Goal: Transaction & Acquisition: Obtain resource

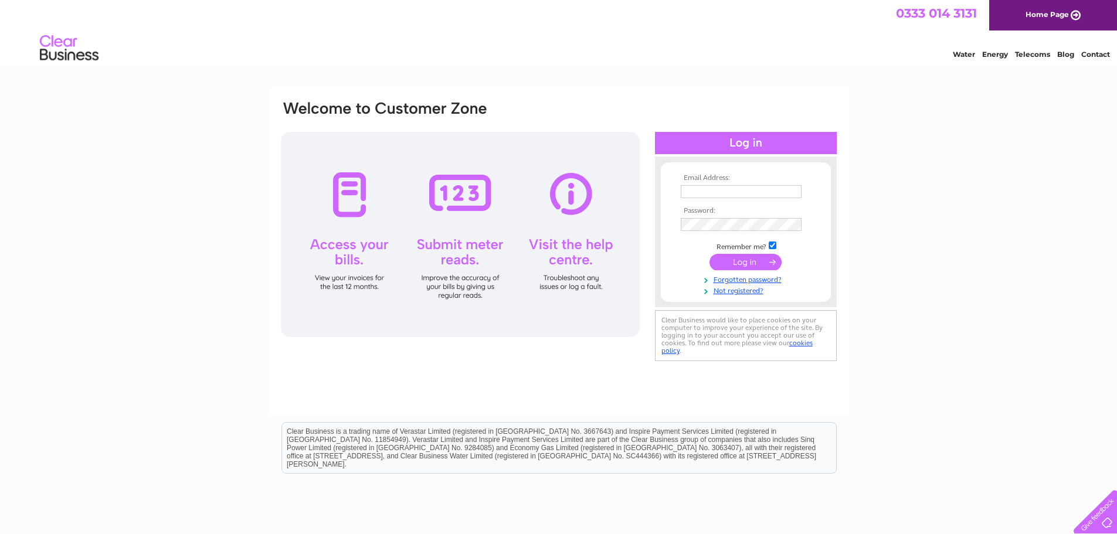
click at [711, 192] on input "text" at bounding box center [741, 191] width 121 height 13
type input "durhamdalescraftshop@gmail.com"
click at [751, 259] on input "submit" at bounding box center [746, 262] width 72 height 16
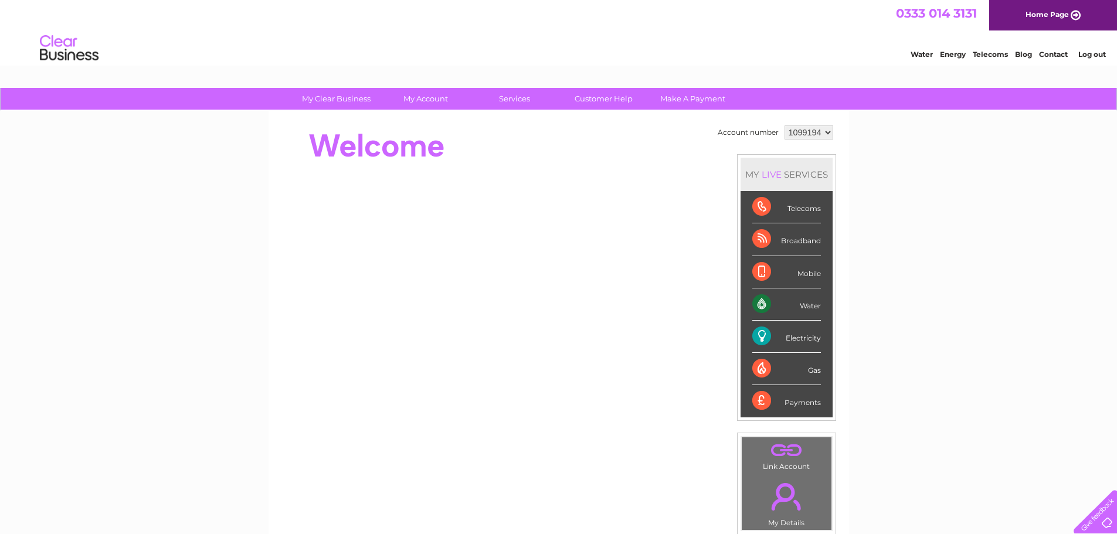
click at [774, 305] on div "Water" at bounding box center [786, 305] width 69 height 32
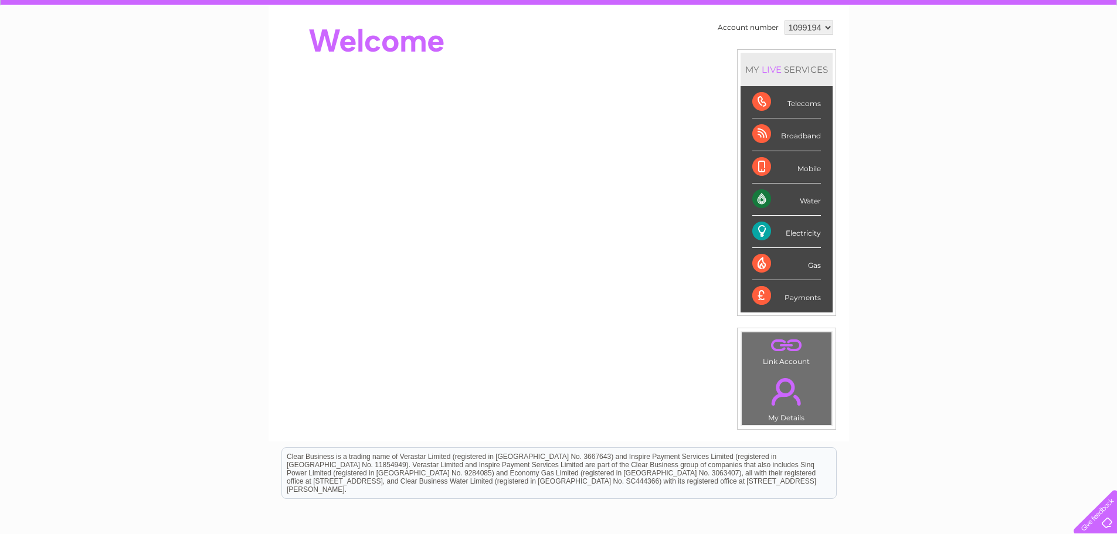
scroll to position [137, 0]
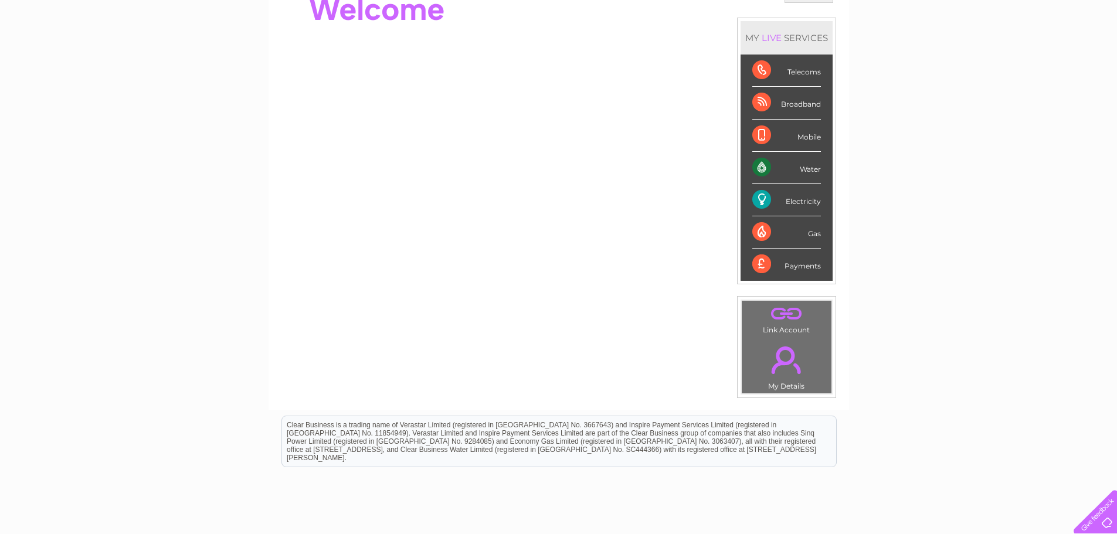
click at [759, 198] on div "Electricity" at bounding box center [786, 200] width 69 height 32
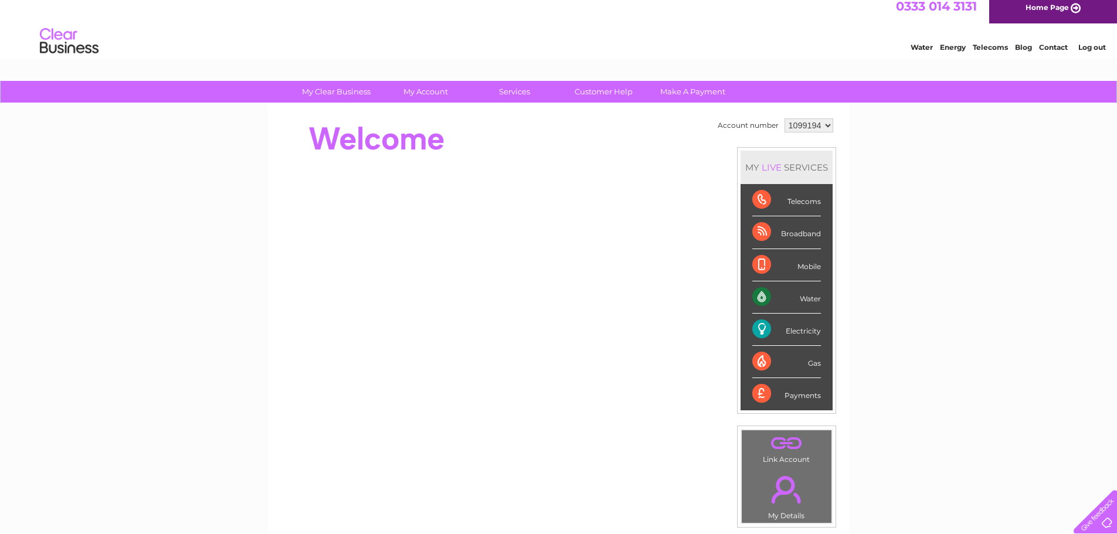
scroll to position [0, 0]
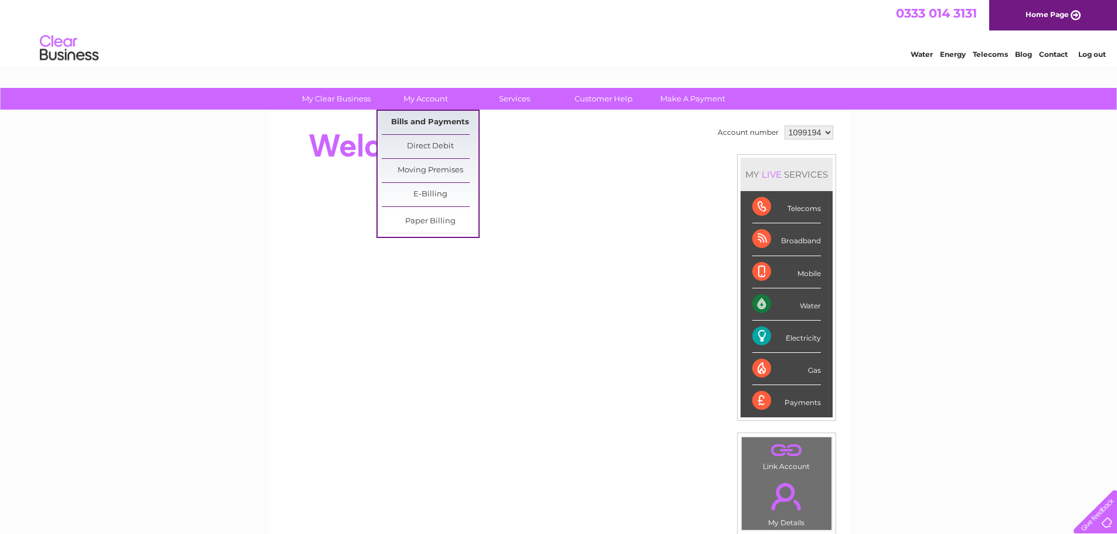
click at [435, 117] on link "Bills and Payments" at bounding box center [430, 122] width 97 height 23
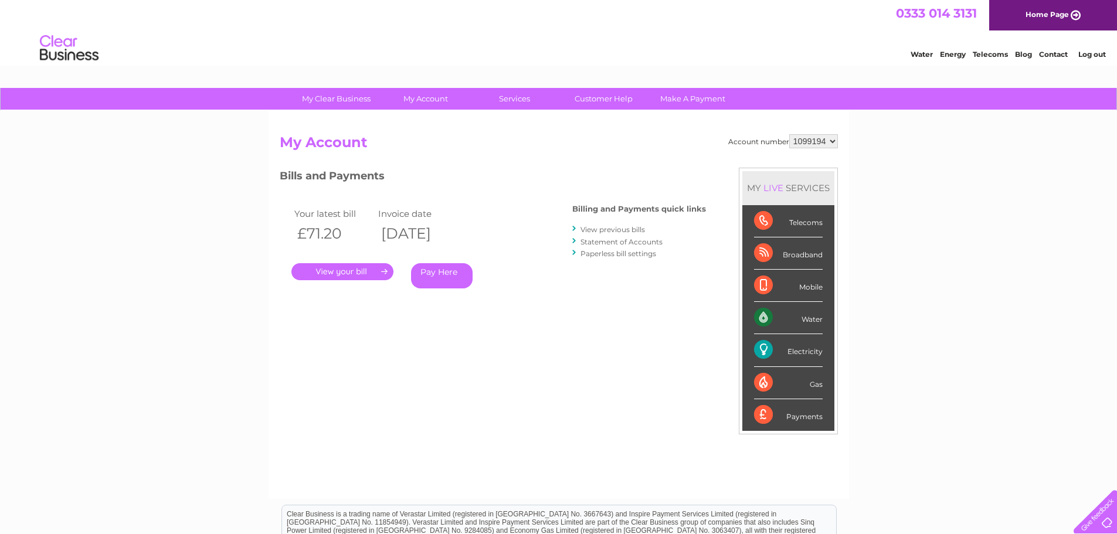
click at [613, 225] on link "View previous bills" at bounding box center [613, 229] width 65 height 9
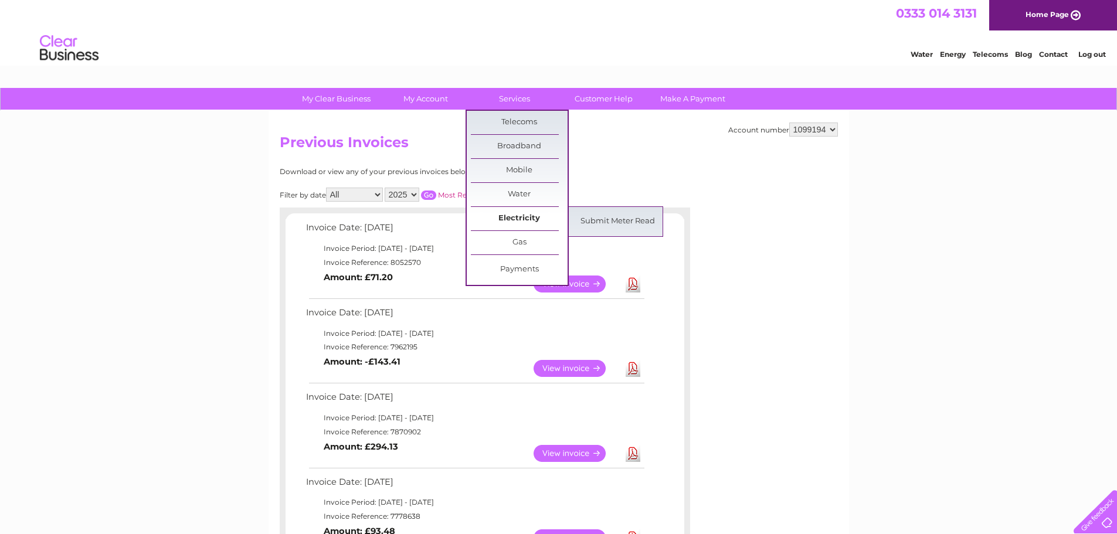
click at [529, 219] on link "Electricity" at bounding box center [519, 218] width 97 height 23
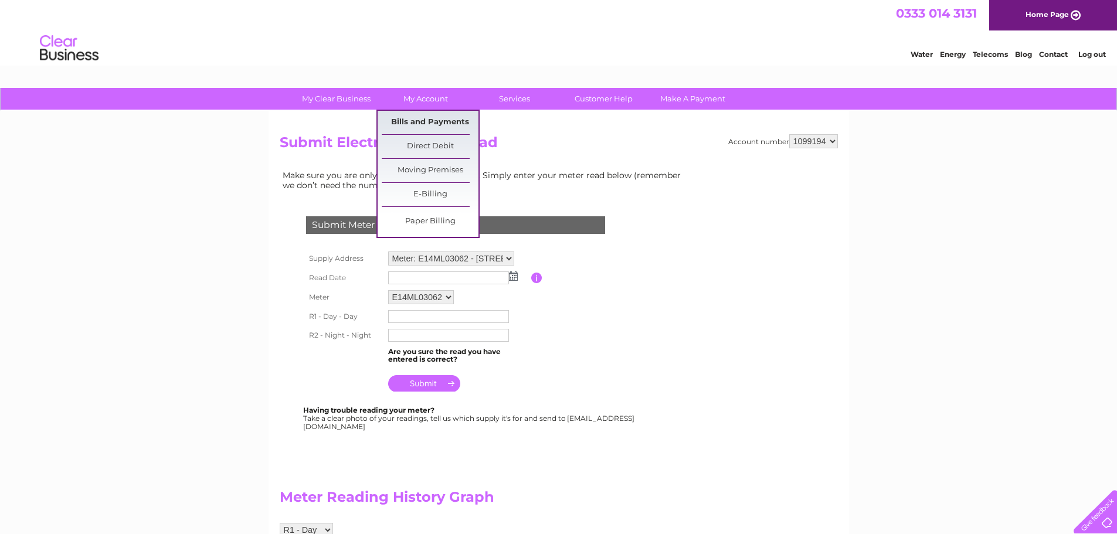
click at [420, 120] on link "Bills and Payments" at bounding box center [430, 122] width 97 height 23
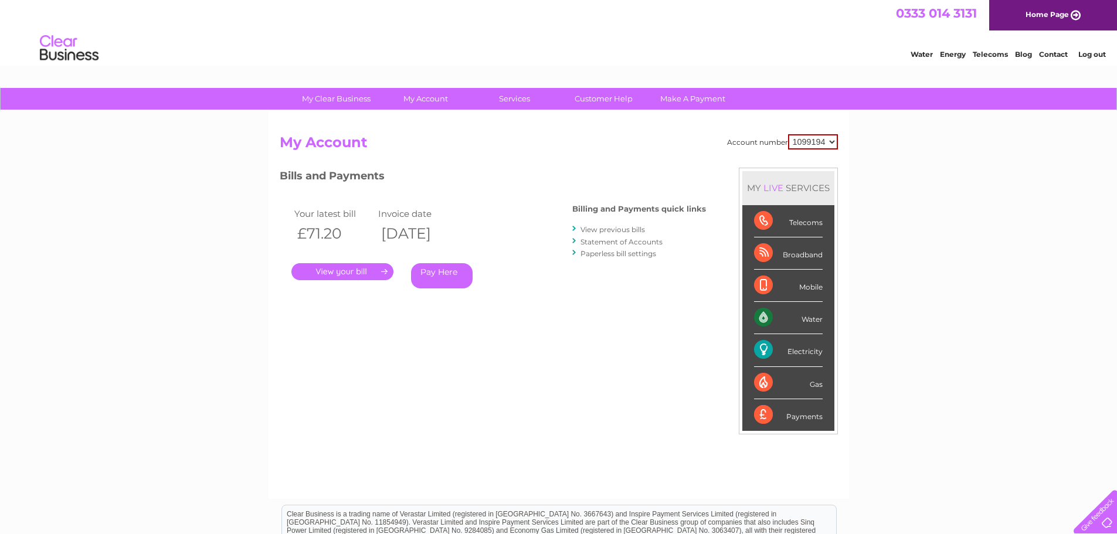
click at [360, 269] on link "." at bounding box center [342, 271] width 102 height 17
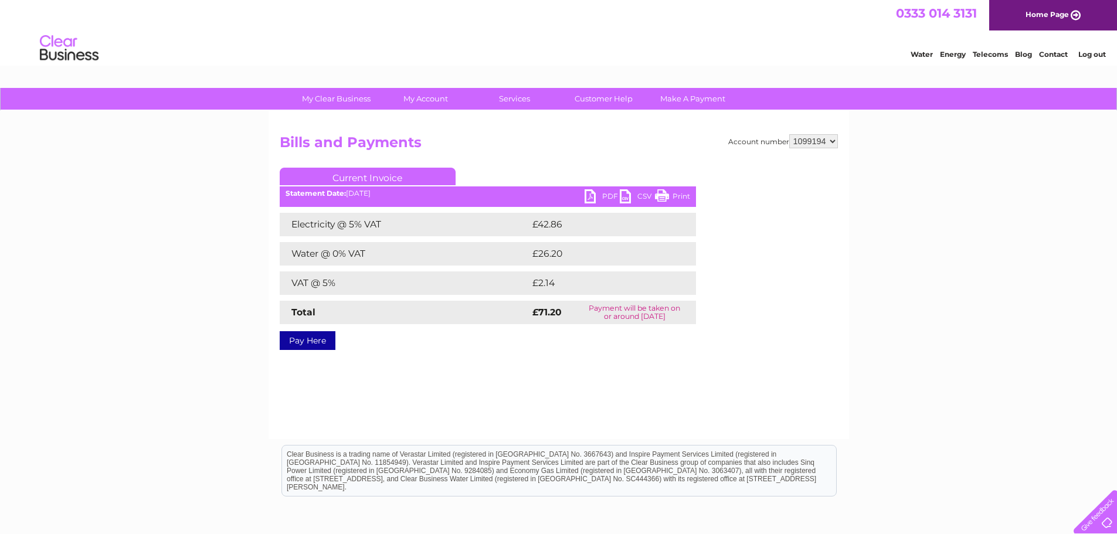
click at [594, 195] on link "PDF" at bounding box center [602, 197] width 35 height 17
click at [640, 194] on link "CSV" at bounding box center [637, 197] width 35 height 17
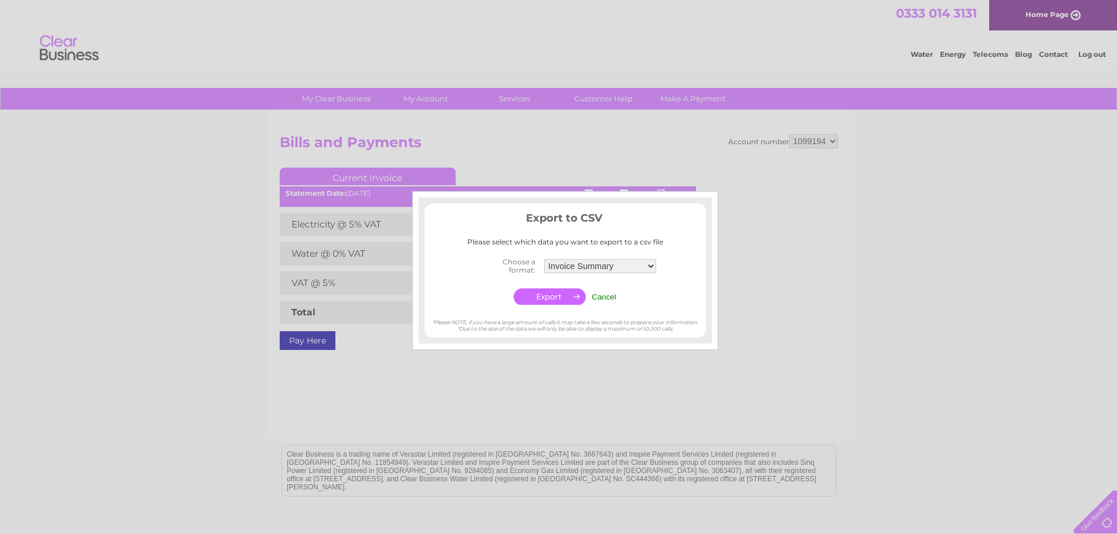
click at [864, 189] on div at bounding box center [558, 267] width 1117 height 534
click at [1090, 56] on div at bounding box center [558, 267] width 1117 height 534
click at [612, 298] on input "Cancel" at bounding box center [604, 297] width 25 height 9
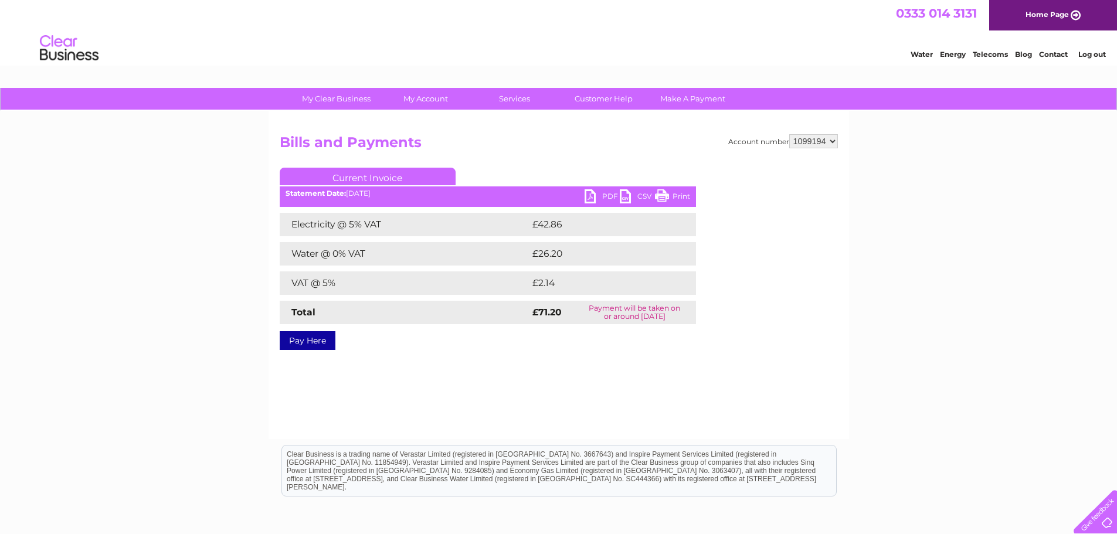
click at [1090, 55] on link "Log out" at bounding box center [1092, 54] width 28 height 9
